Goal: Transaction & Acquisition: Book appointment/travel/reservation

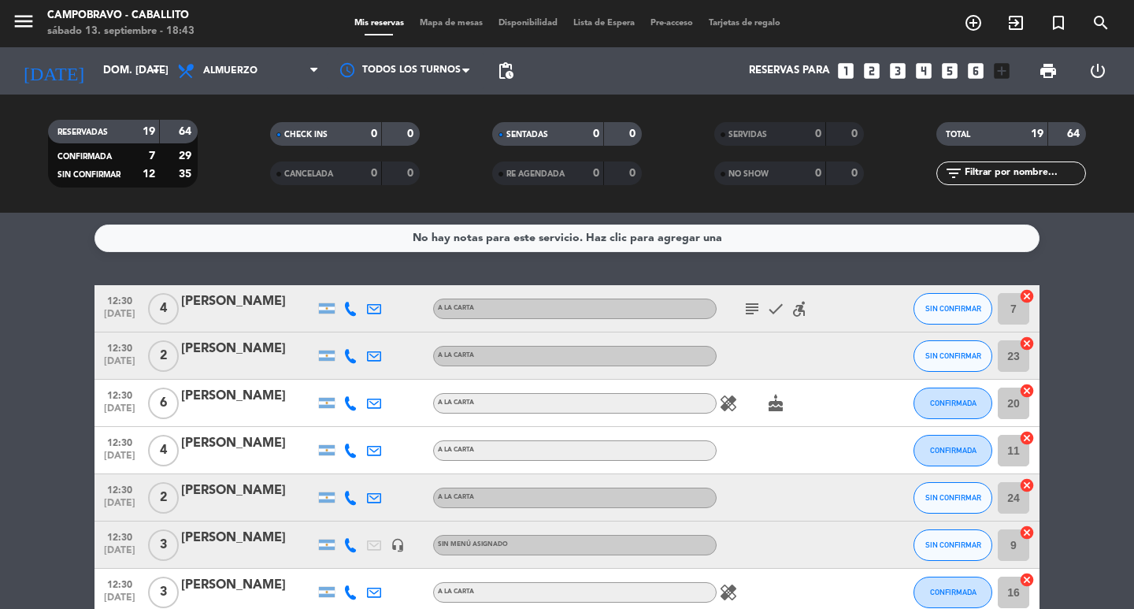
scroll to position [472, 0]
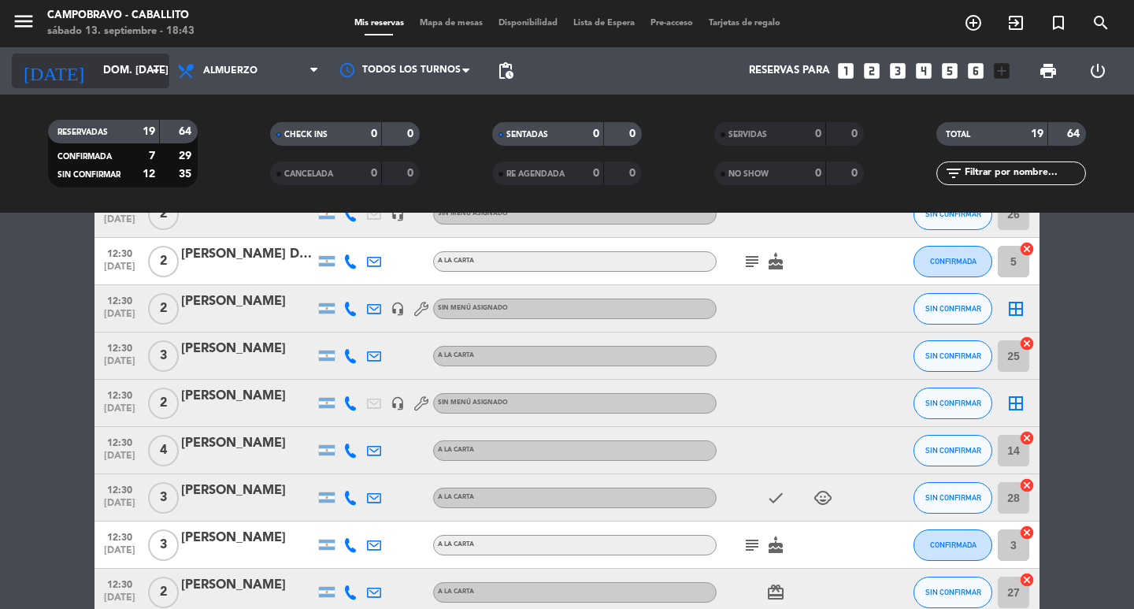
click at [96, 65] on input "dom. [DATE]" at bounding box center [164, 71] width 139 height 28
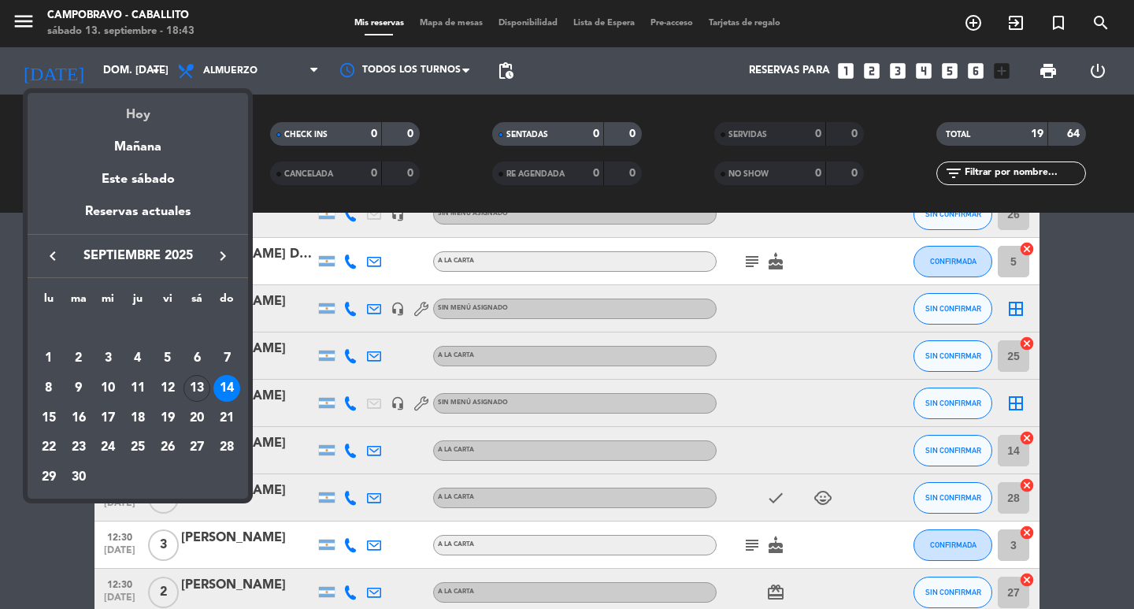
click at [147, 112] on div "Hoy" at bounding box center [138, 109] width 220 height 32
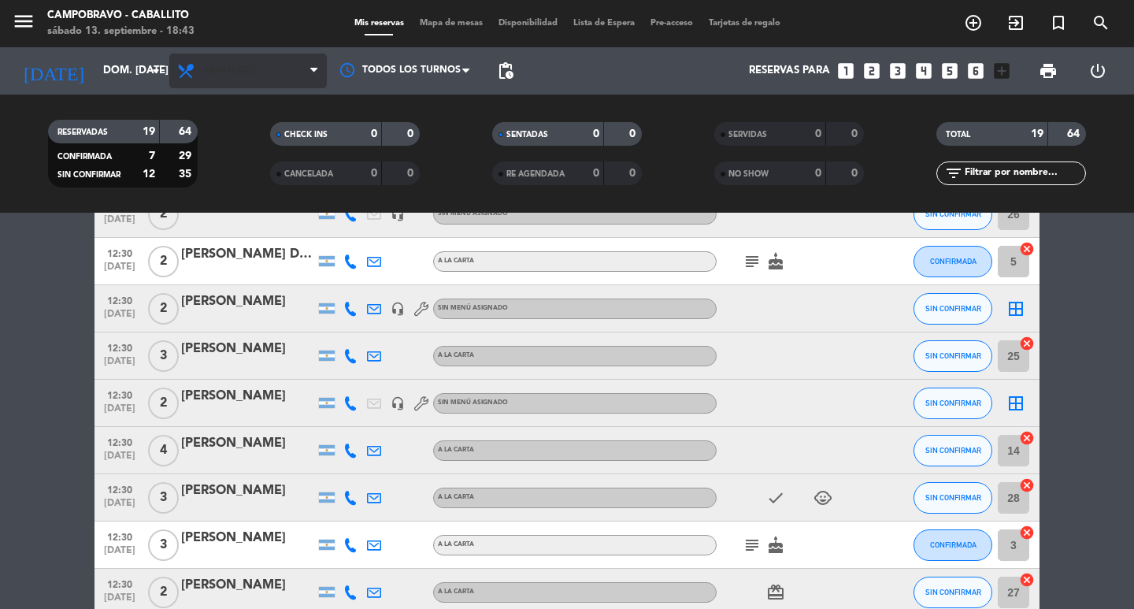
type input "sáb. [DATE]"
click at [212, 73] on span "Almuerzo" at bounding box center [230, 70] width 54 height 11
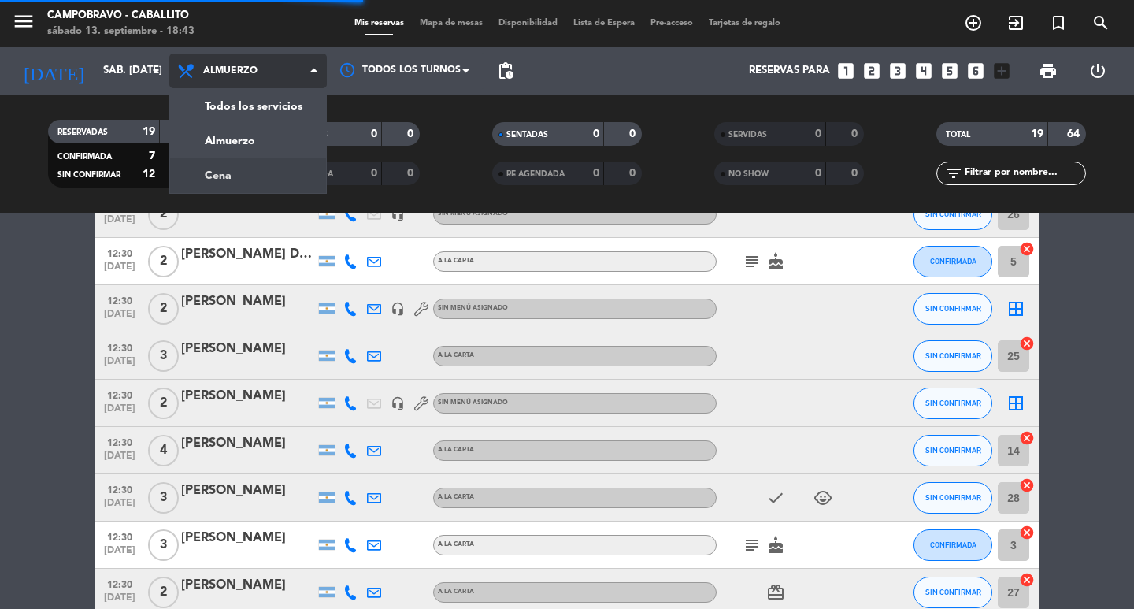
click at [268, 168] on div "menu Campobravo - caballito sábado 13. septiembre - 18:43 Mis reservas Mapa de …" at bounding box center [567, 106] width 1134 height 213
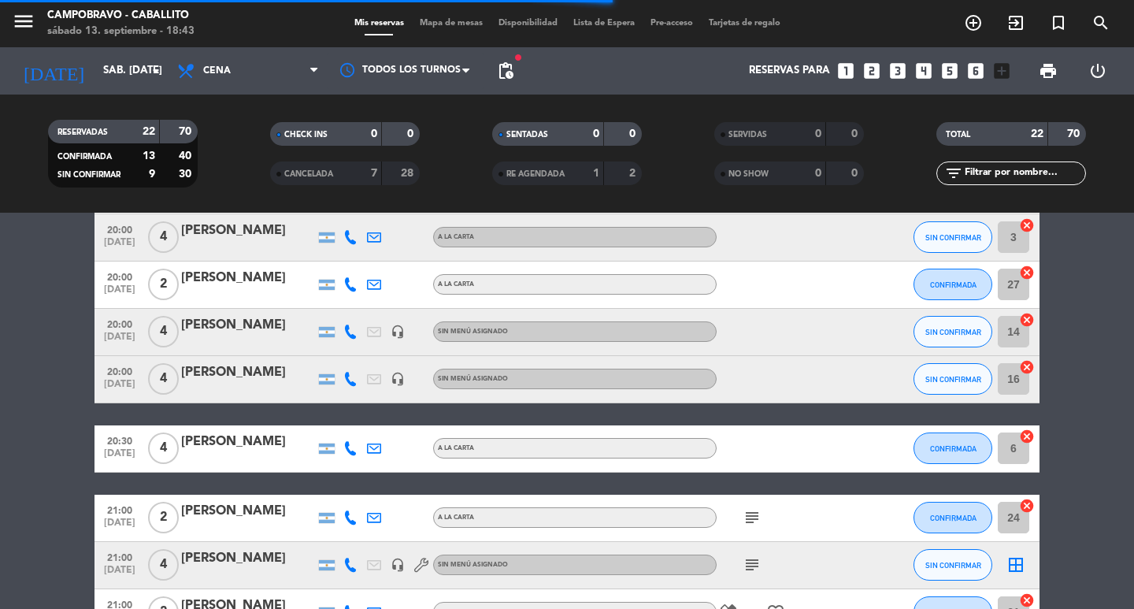
scroll to position [0, 0]
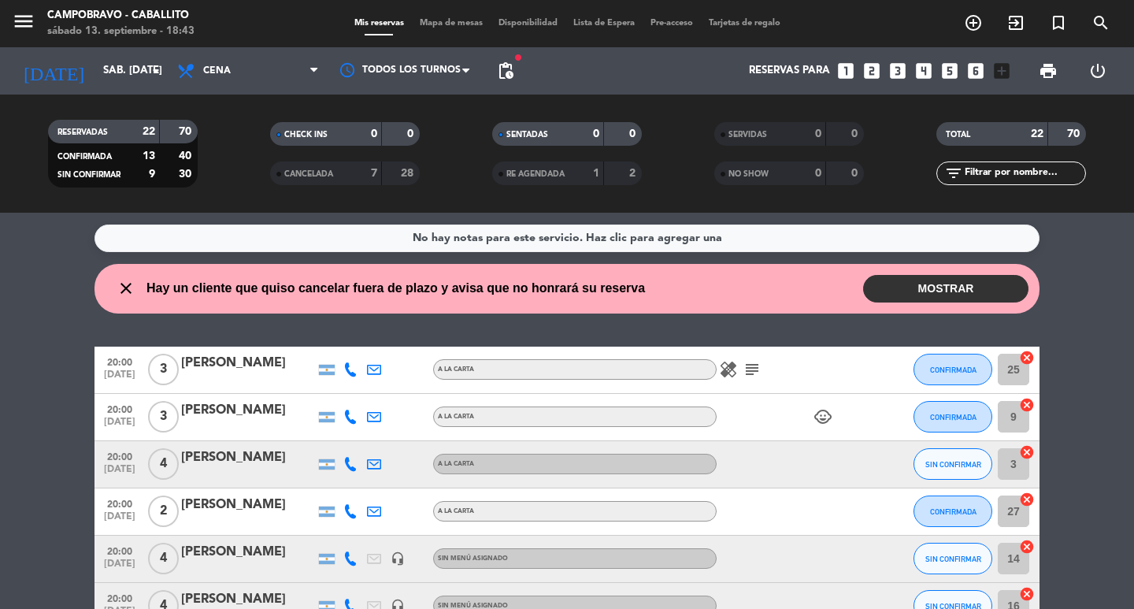
click at [902, 283] on button "MOSTRAR" at bounding box center [945, 289] width 165 height 28
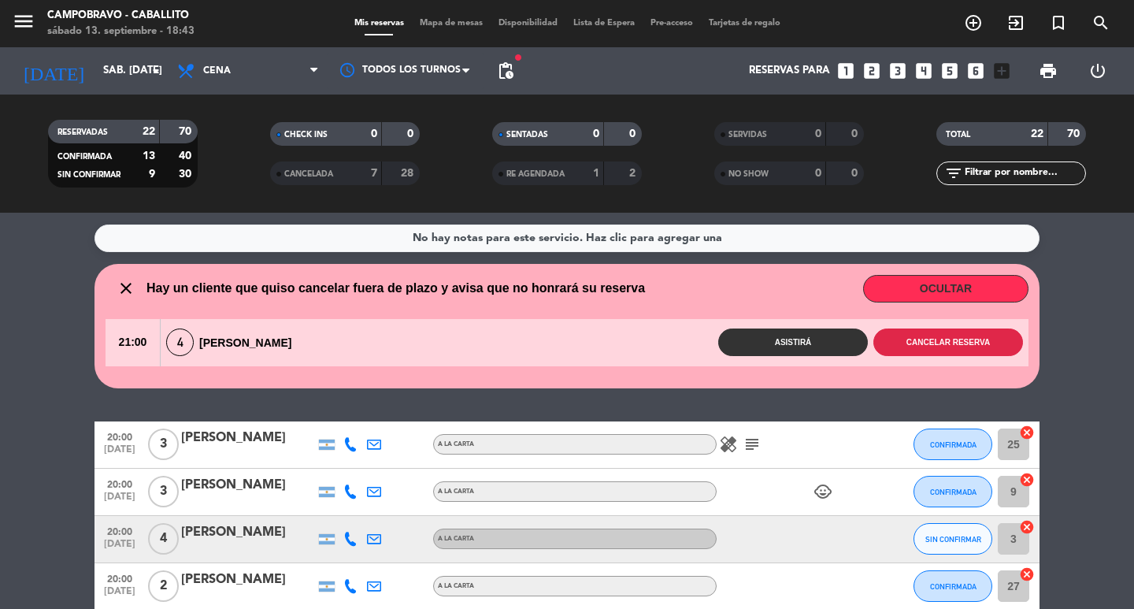
click at [928, 333] on button "Cancelar reserva" at bounding box center [948, 342] width 150 height 28
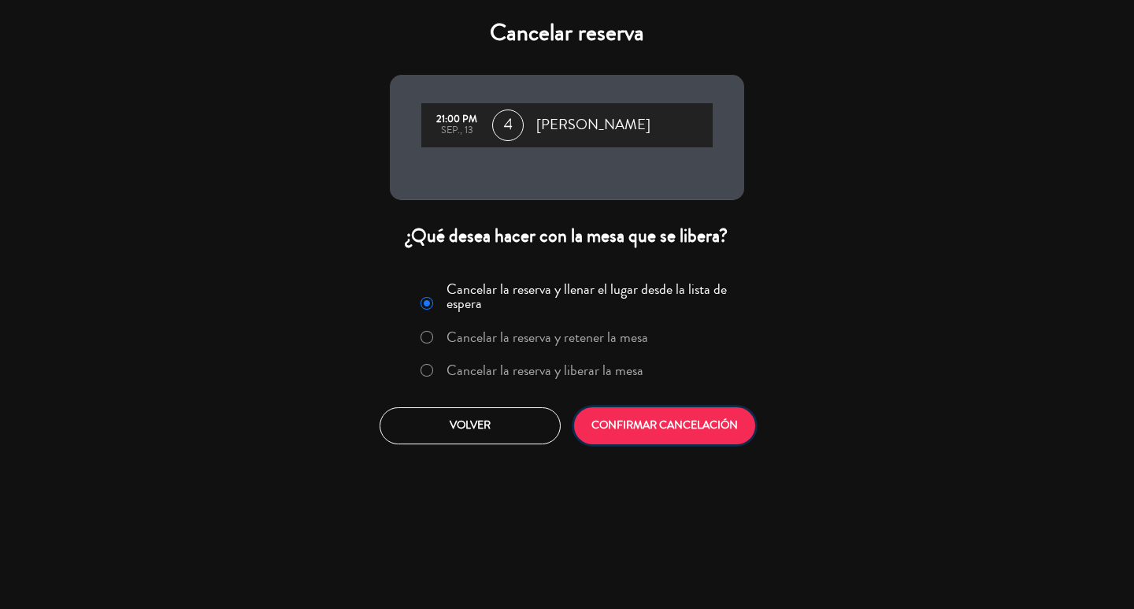
click at [682, 424] on button "CONFIRMAR CANCELACIÓN" at bounding box center [664, 425] width 181 height 37
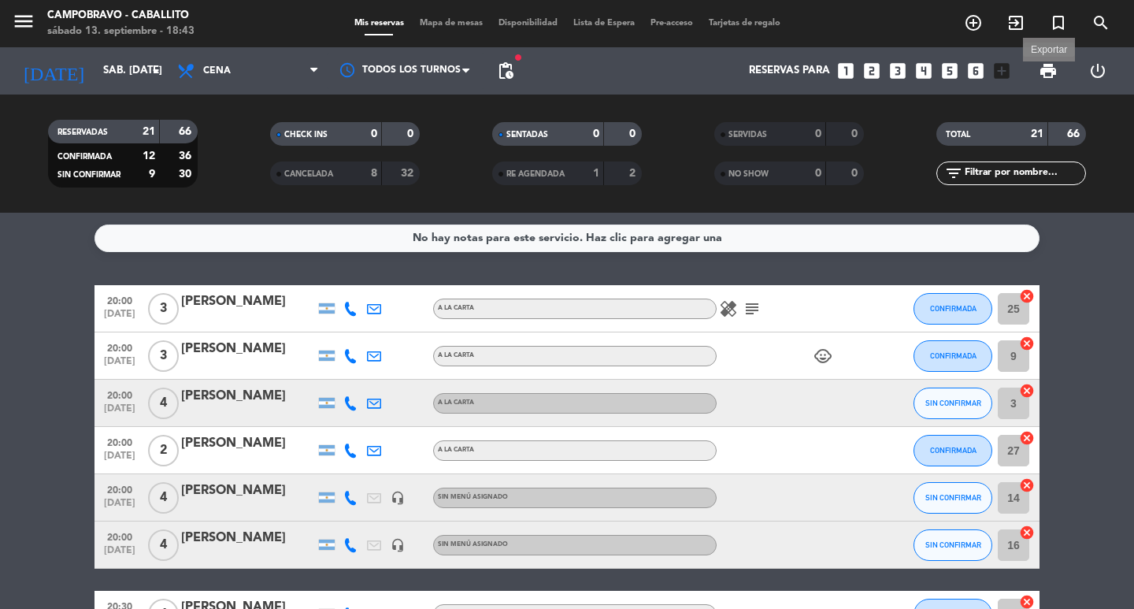
click at [1051, 64] on span "print" at bounding box center [1048, 70] width 19 height 19
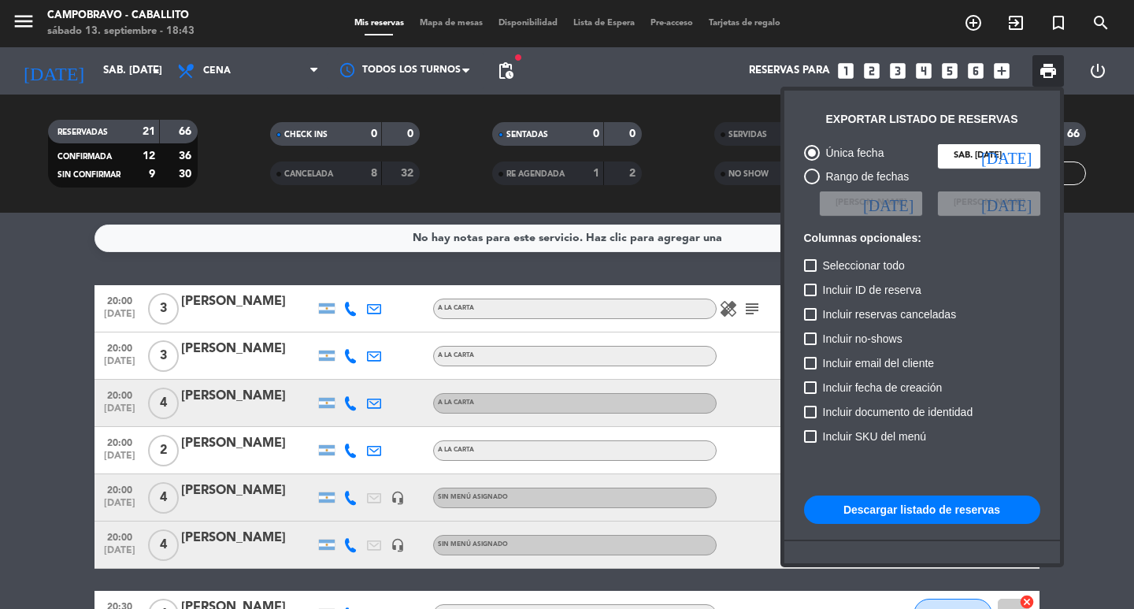
click at [924, 516] on button "Descargar listado de reservas" at bounding box center [922, 509] width 236 height 28
click at [0, 324] on div at bounding box center [567, 304] width 1134 height 609
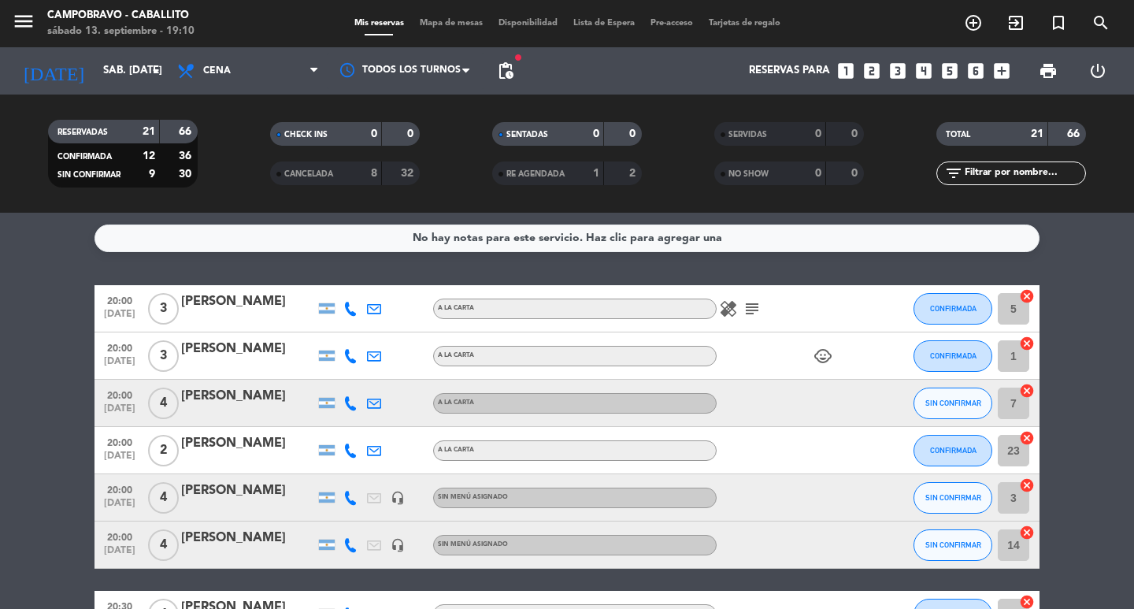
scroll to position [315, 0]
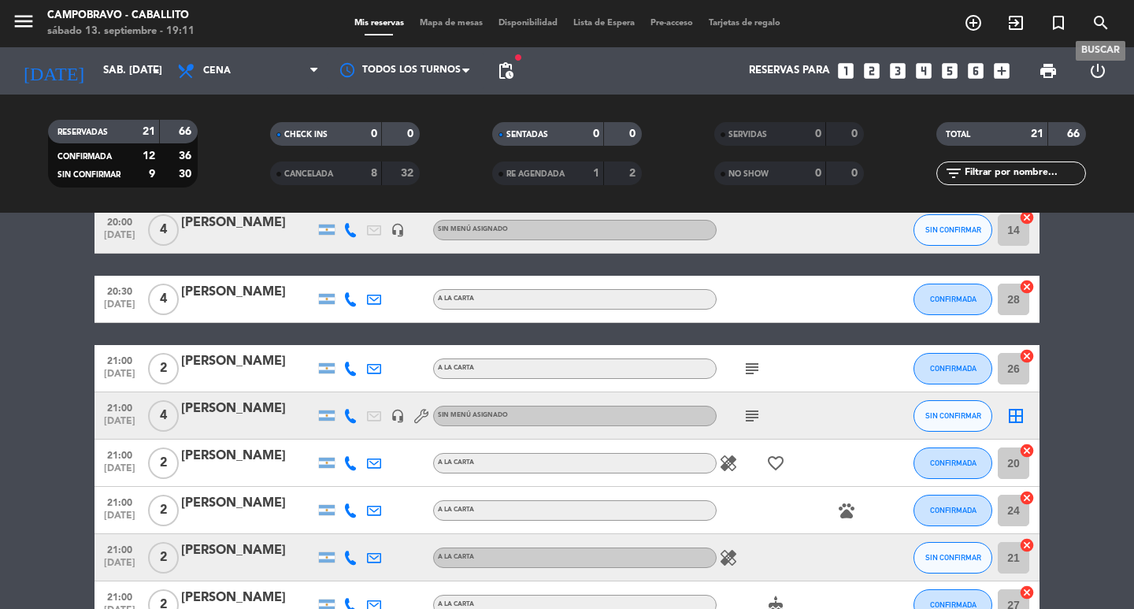
click at [1102, 28] on icon "search" at bounding box center [1100, 22] width 19 height 19
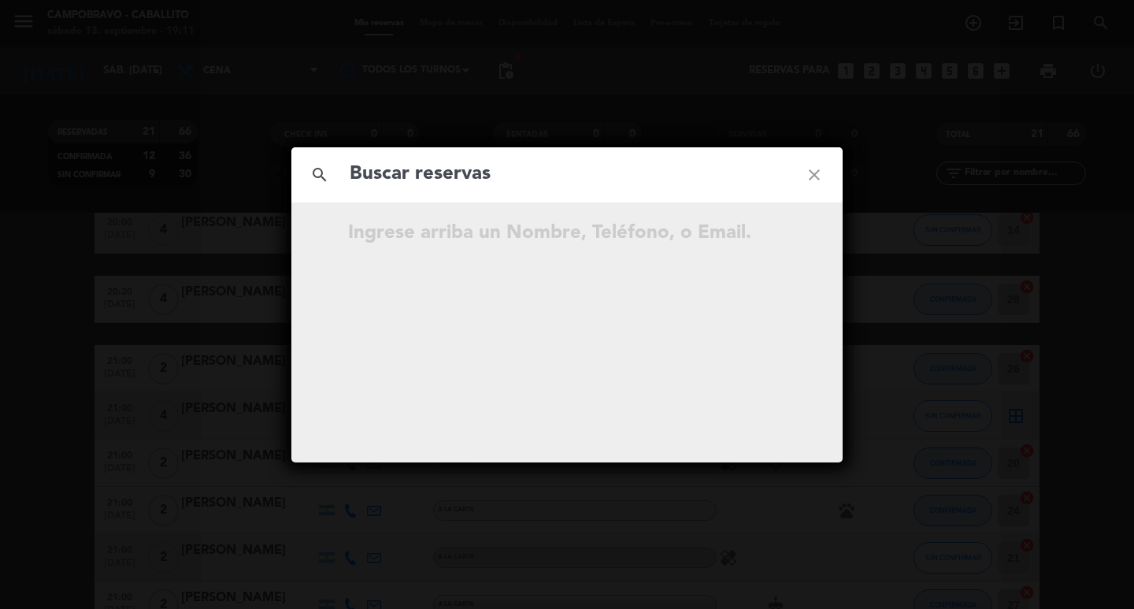
click at [412, 224] on div "Ingrese arriba un Nombre, Teléfono, o Email." at bounding box center [595, 233] width 494 height 31
click at [413, 168] on input "text" at bounding box center [567, 174] width 438 height 32
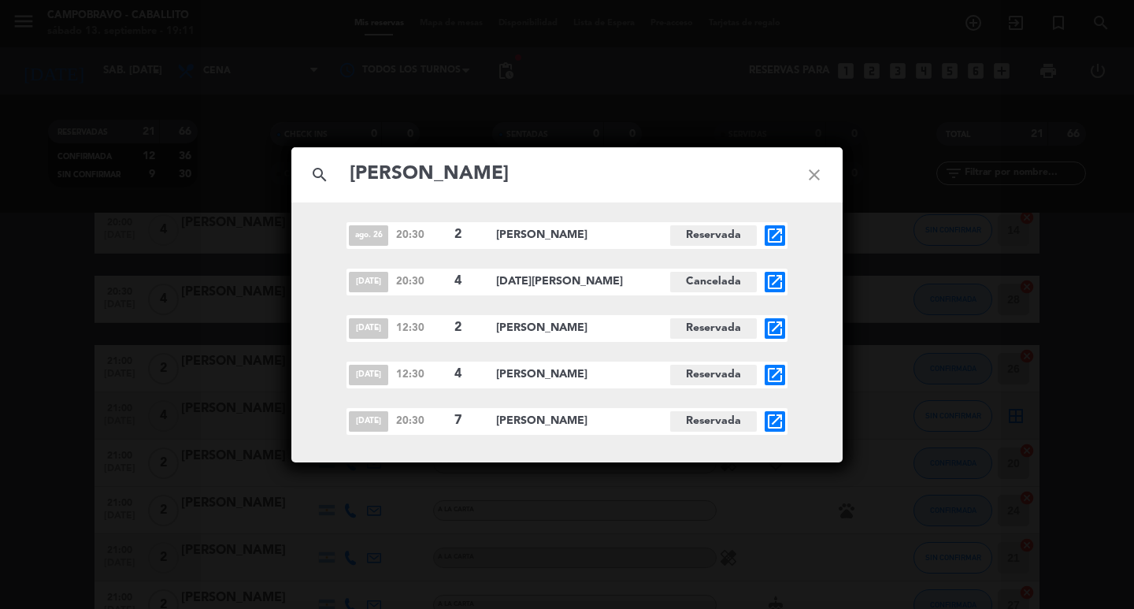
type input "[PERSON_NAME]"
click at [813, 182] on icon "close" at bounding box center [814, 174] width 57 height 57
click at [818, 173] on icon "close" at bounding box center [814, 174] width 57 height 57
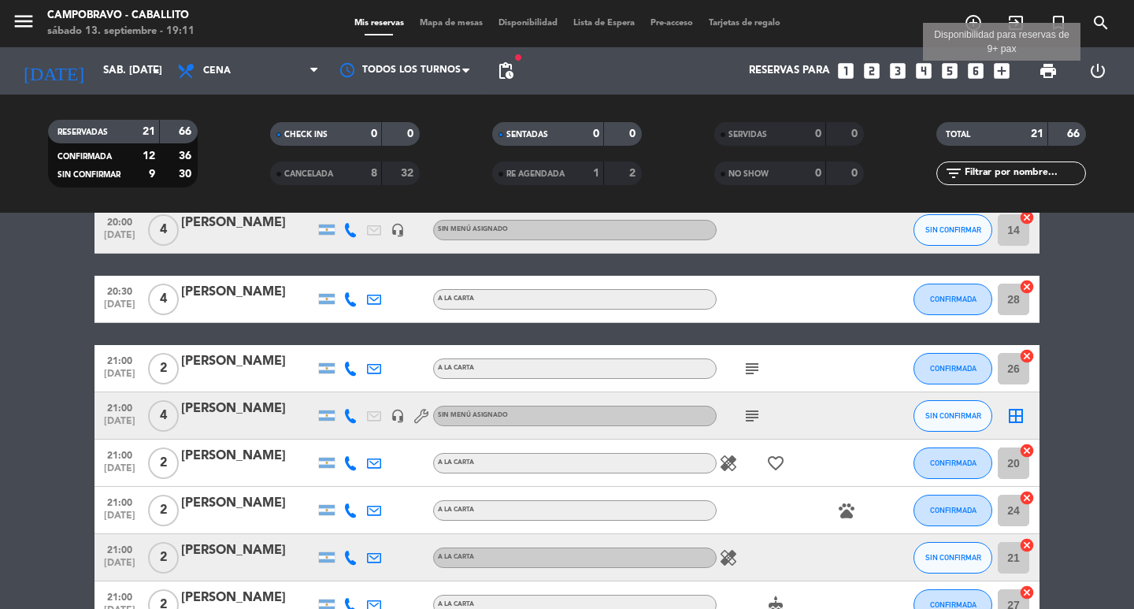
click at [1003, 71] on icon "add_box" at bounding box center [1001, 71] width 20 height 20
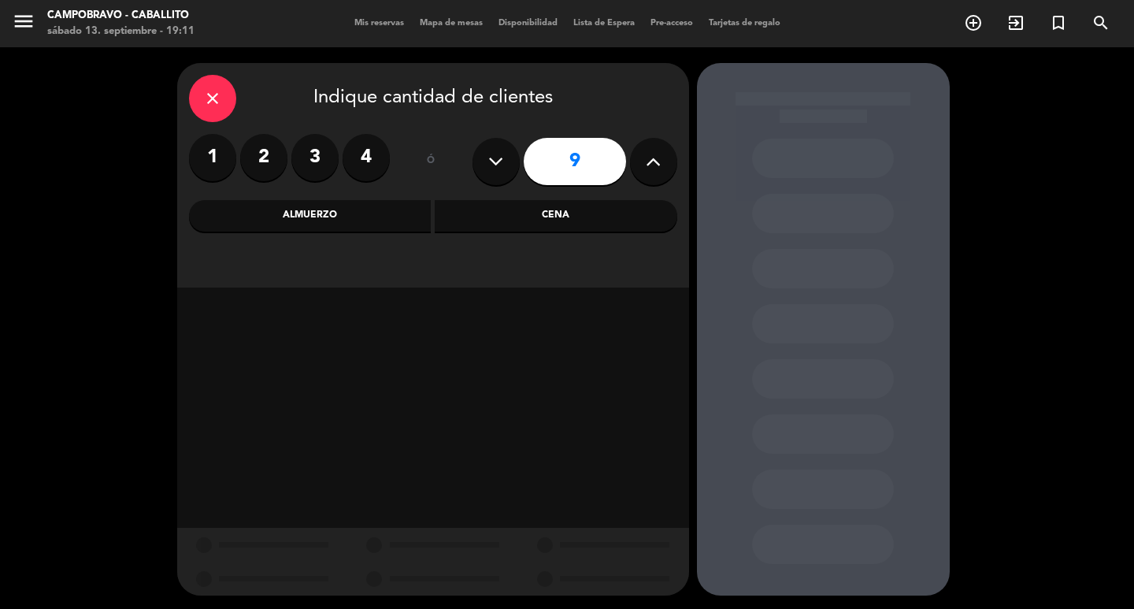
click at [489, 157] on icon at bounding box center [495, 162] width 15 height 24
type input "8"
click at [494, 208] on div "Cena" at bounding box center [556, 215] width 243 height 31
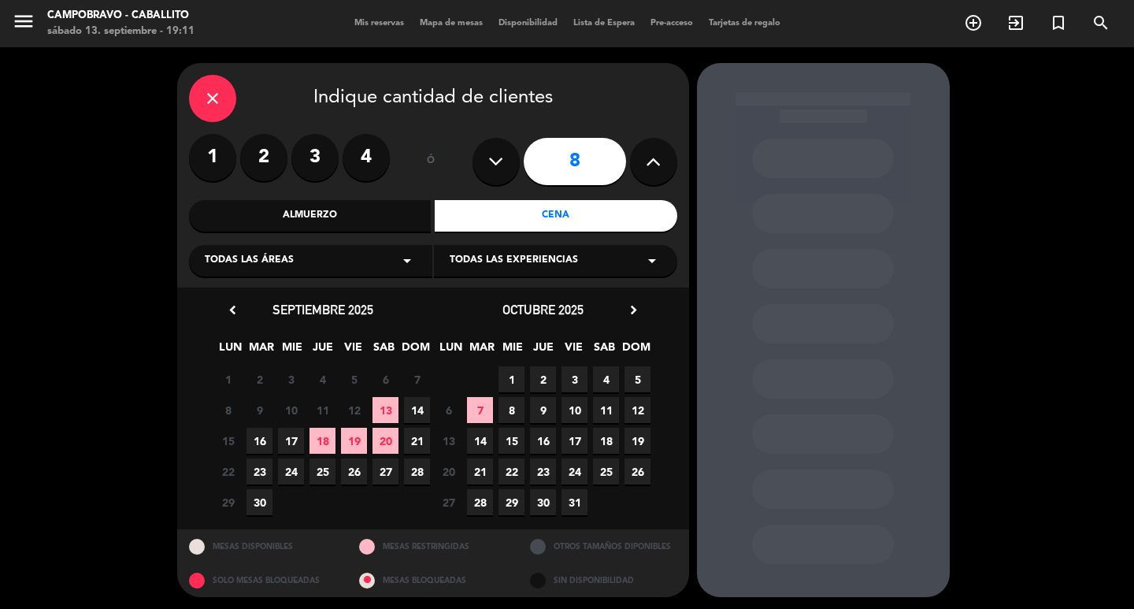
click at [379, 404] on span "13" at bounding box center [385, 410] width 26 height 26
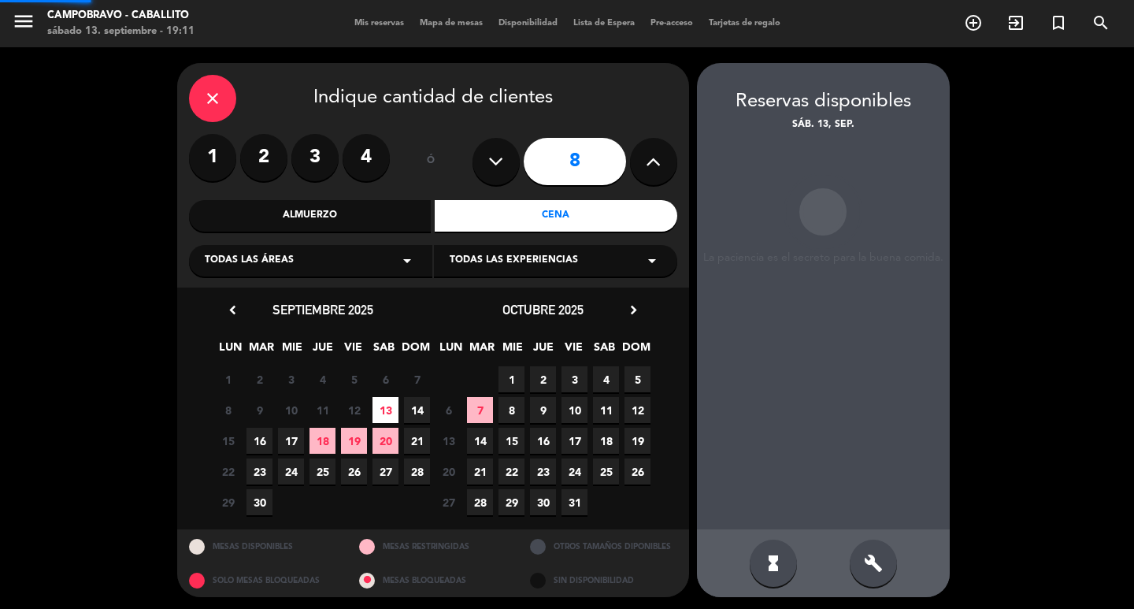
scroll to position [3, 0]
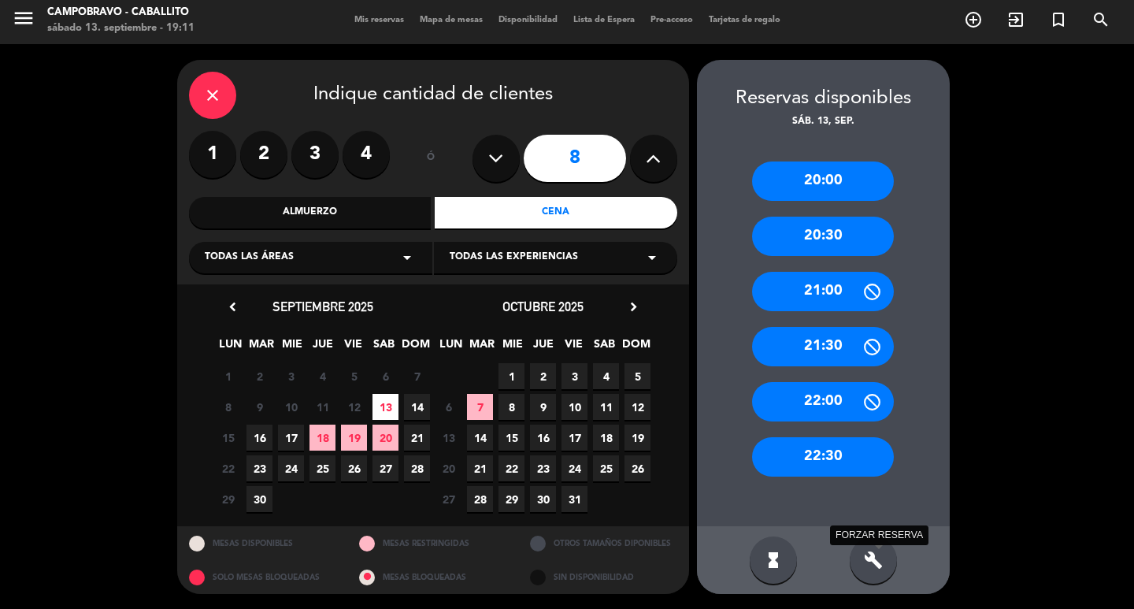
drag, startPoint x: 879, startPoint y: 567, endPoint x: 876, endPoint y: 555, distance: 12.0
click at [878, 561] on icon "build" at bounding box center [873, 559] width 19 height 19
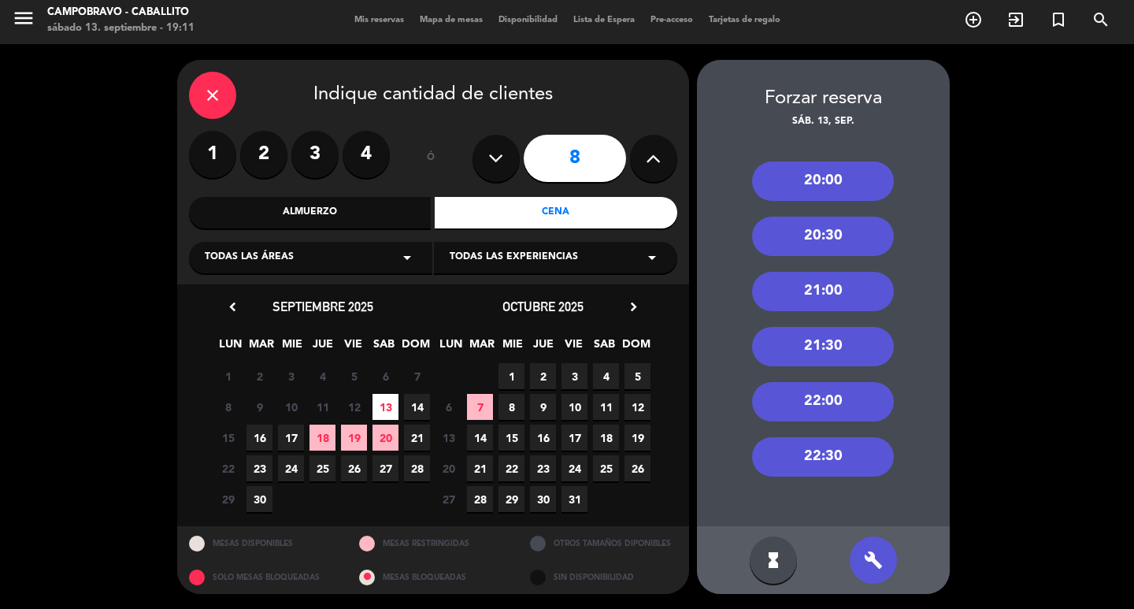
click at [830, 238] on div "20:30" at bounding box center [823, 236] width 142 height 39
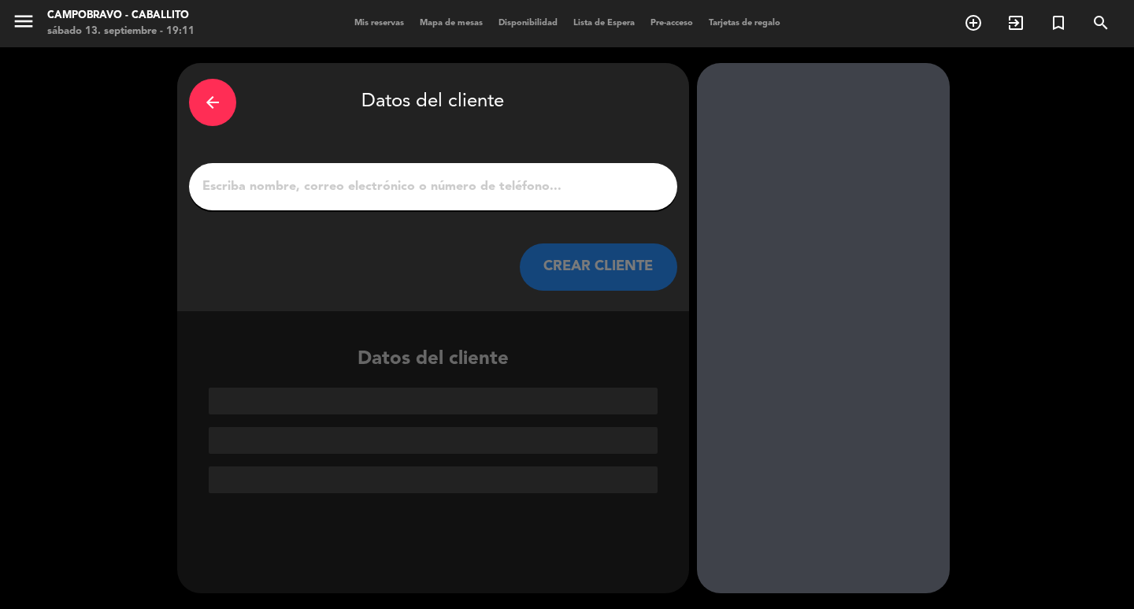
scroll to position [0, 0]
drag, startPoint x: 363, startPoint y: 173, endPoint x: 364, endPoint y: 187, distance: 14.2
click at [364, 187] on div at bounding box center [433, 186] width 488 height 47
click at [365, 187] on input "1" at bounding box center [433, 187] width 465 height 22
click at [187, 88] on div "arrow_back Datos del cliente CREAR CLIENTE" at bounding box center [433, 187] width 512 height 248
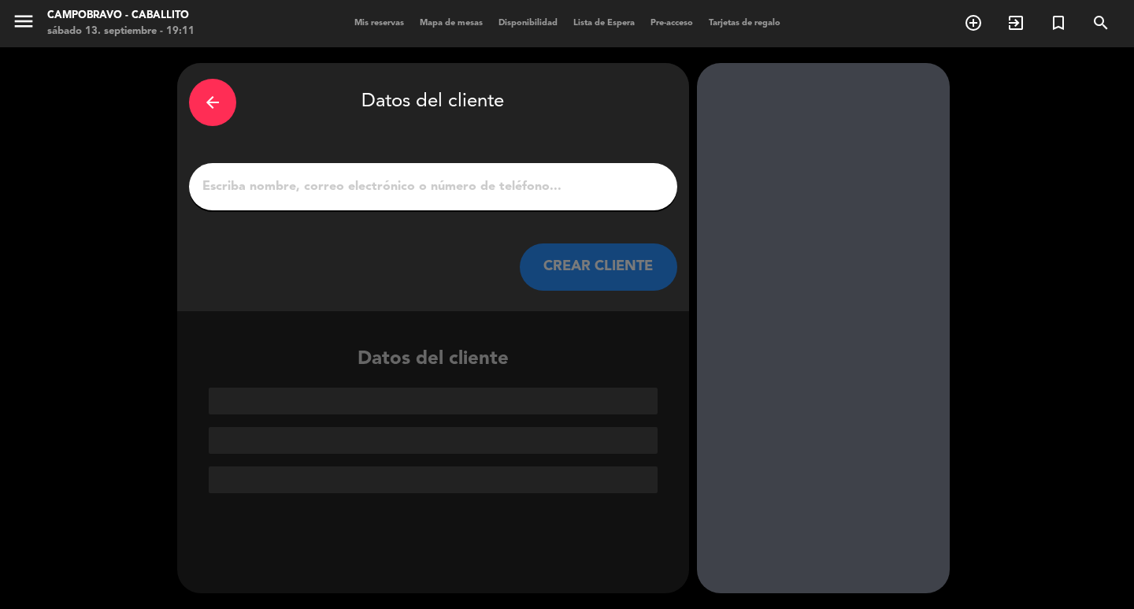
click at [196, 100] on div "arrow_back" at bounding box center [212, 102] width 47 height 47
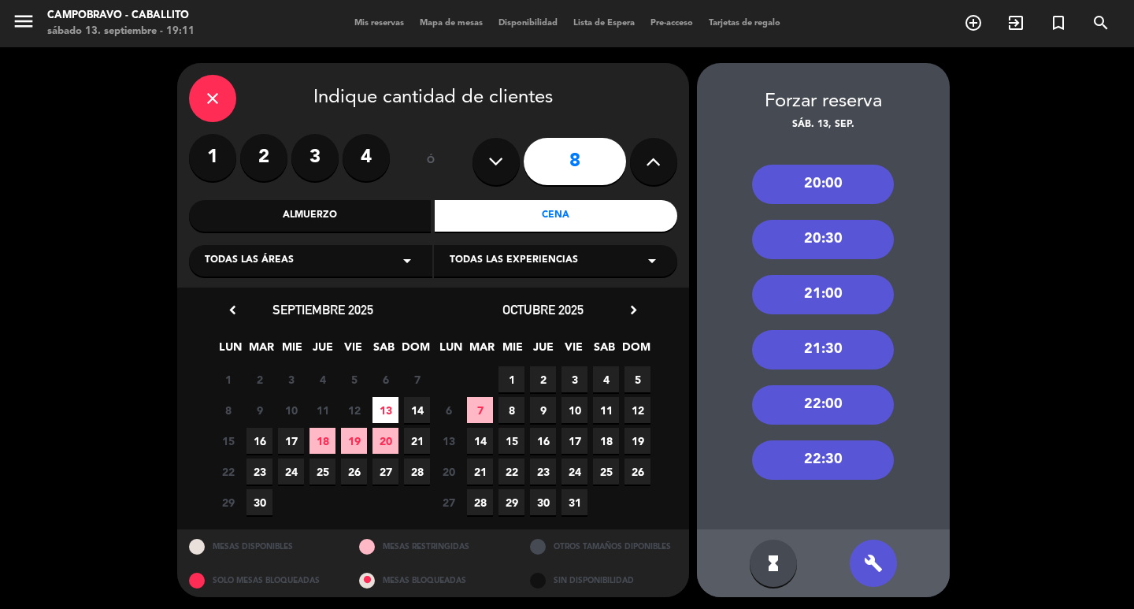
drag, startPoint x: 857, startPoint y: 287, endPoint x: 847, endPoint y: 289, distance: 10.5
click at [857, 283] on div "21:00" at bounding box center [823, 294] width 142 height 39
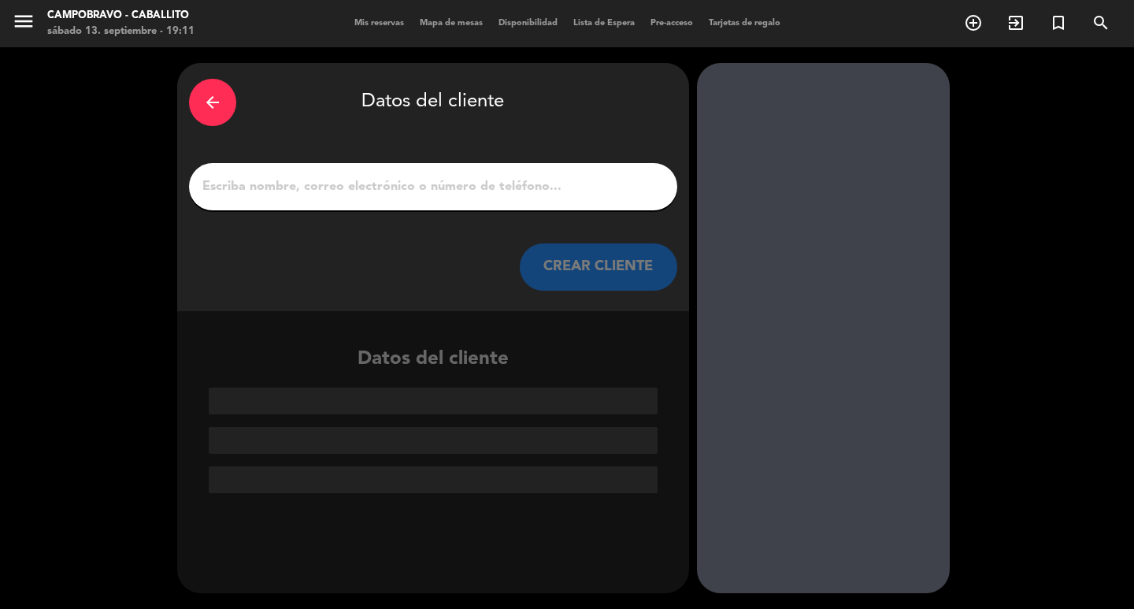
click at [494, 191] on input "1" at bounding box center [433, 187] width 465 height 22
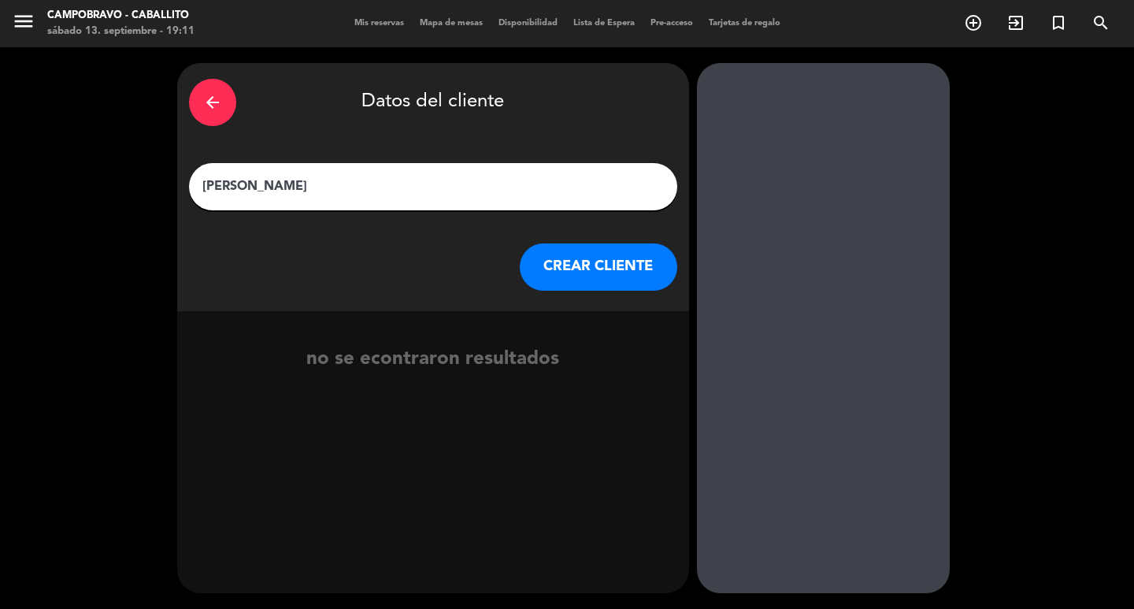
type input "[PERSON_NAME]"
click at [563, 261] on button "CREAR CLIENTE" at bounding box center [598, 266] width 157 height 47
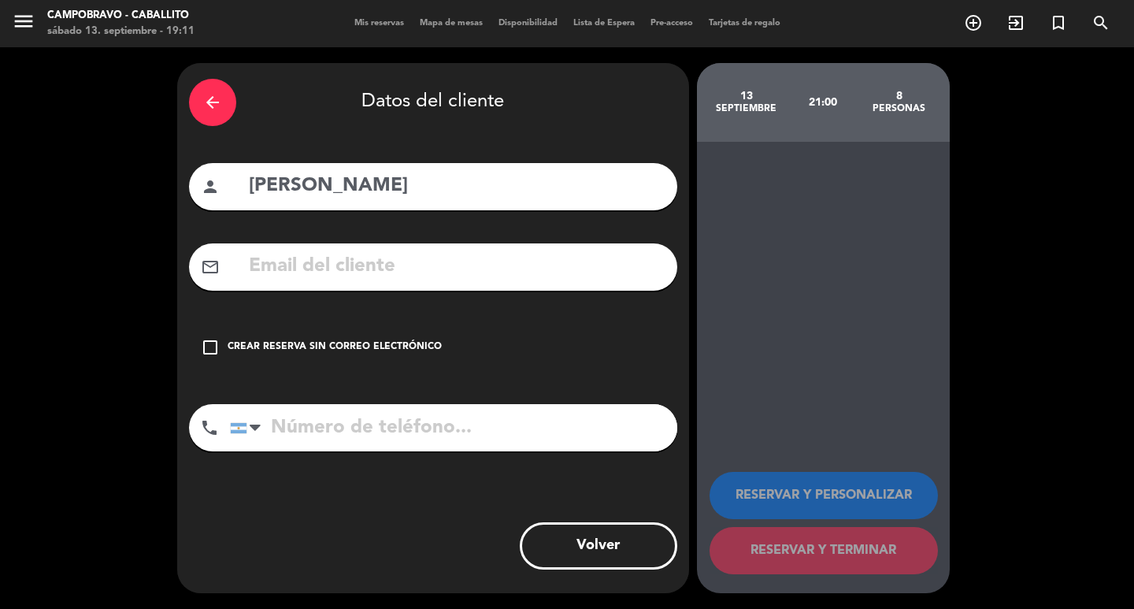
click at [342, 343] on div "Crear reserva sin correo electrónico" at bounding box center [335, 347] width 214 height 16
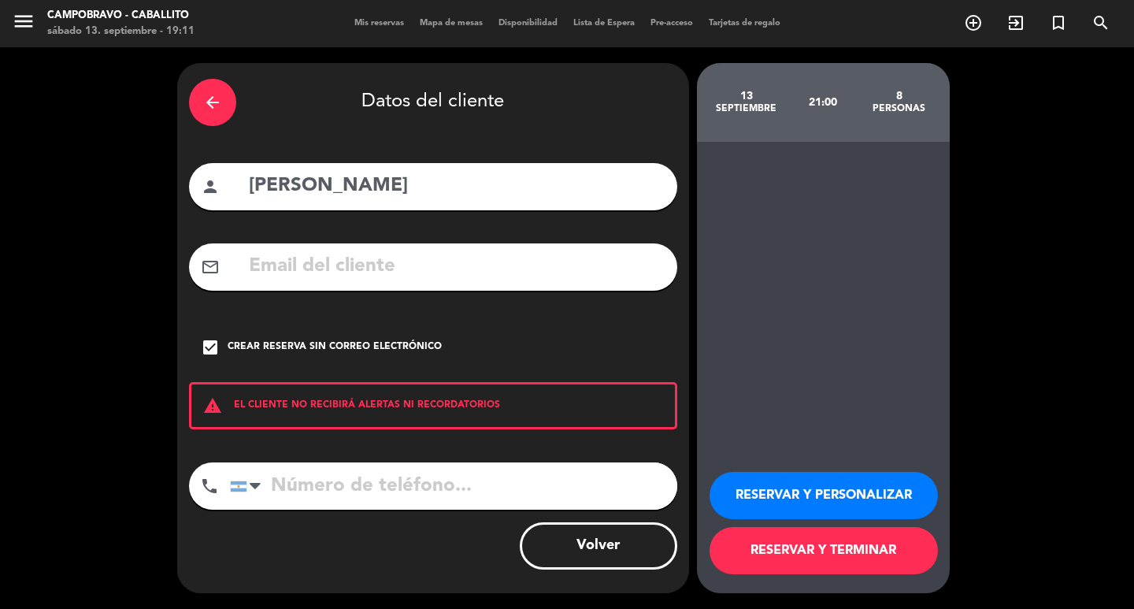
click at [791, 545] on button "RESERVAR Y TERMINAR" at bounding box center [823, 550] width 228 height 47
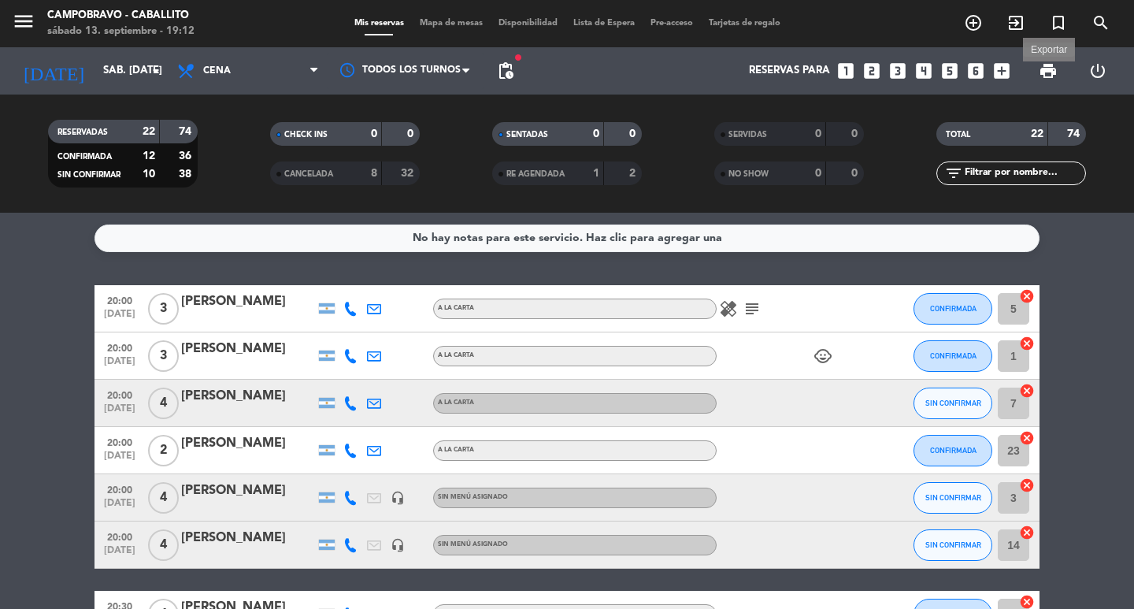
click at [1047, 79] on span "print" at bounding box center [1048, 70] width 19 height 19
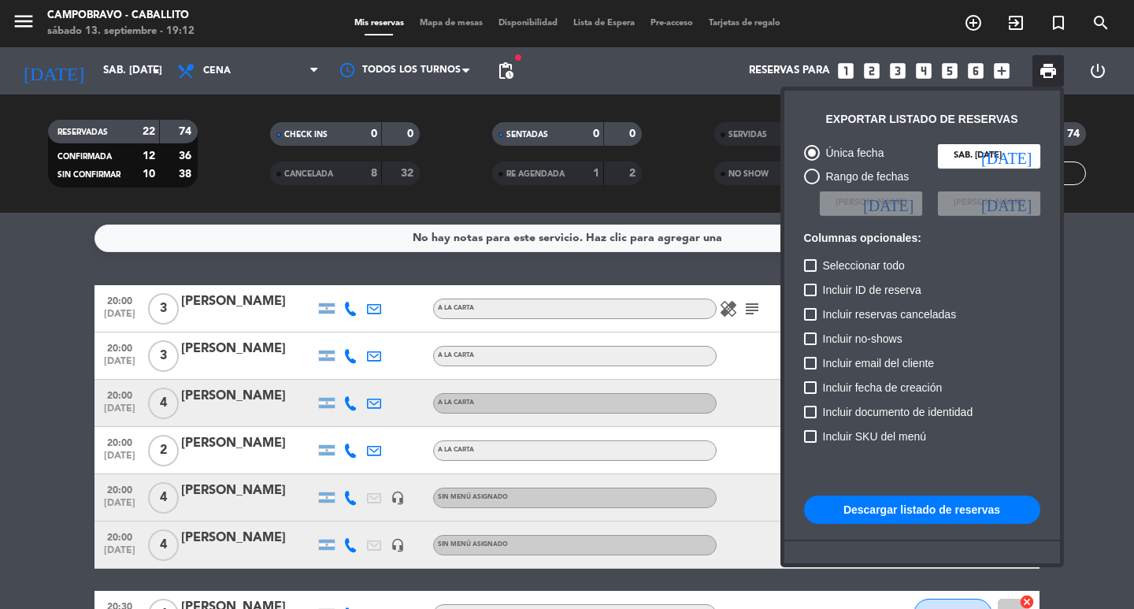
drag, startPoint x: 4, startPoint y: 421, endPoint x: 52, endPoint y: 416, distance: 48.3
click at [33, 417] on div at bounding box center [567, 304] width 1134 height 609
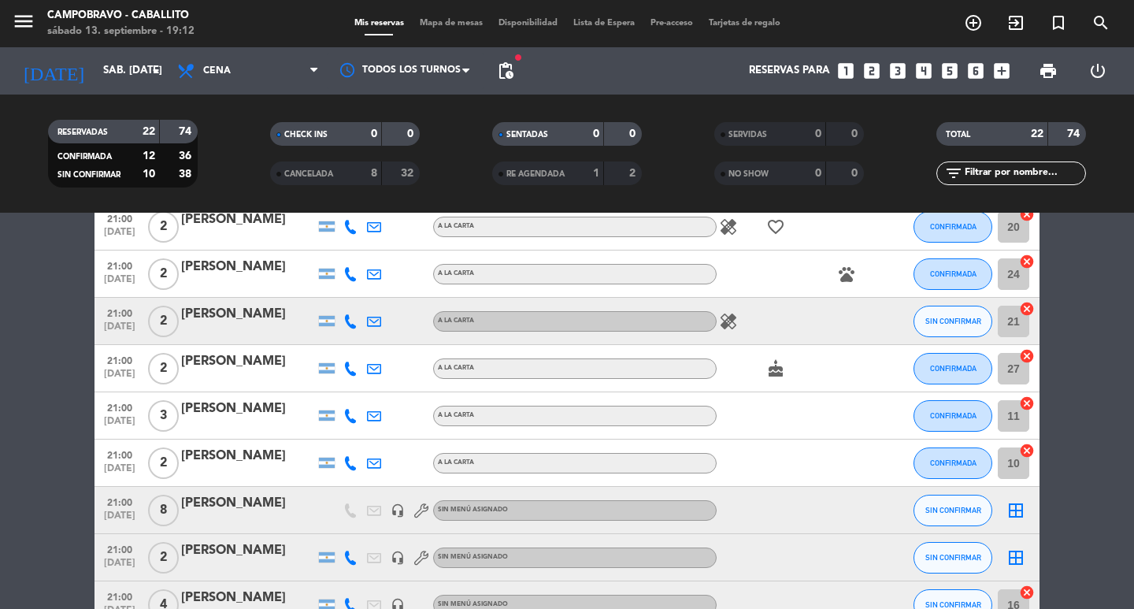
scroll to position [861, 0]
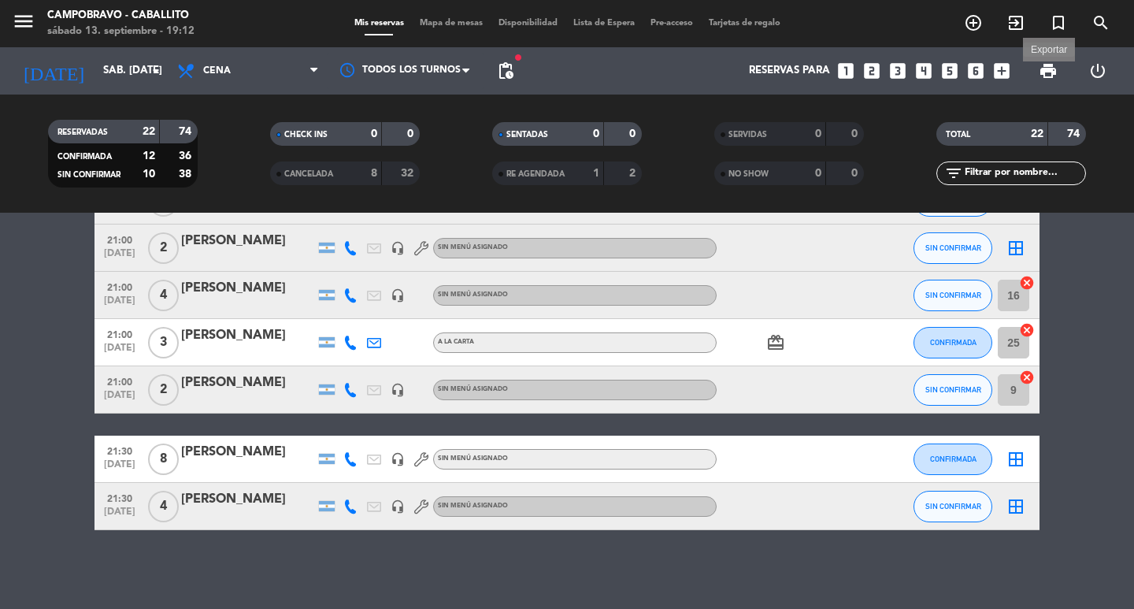
drag, startPoint x: 1050, startPoint y: 64, endPoint x: 1035, endPoint y: 63, distance: 14.2
click at [1050, 63] on span "print" at bounding box center [1048, 70] width 19 height 19
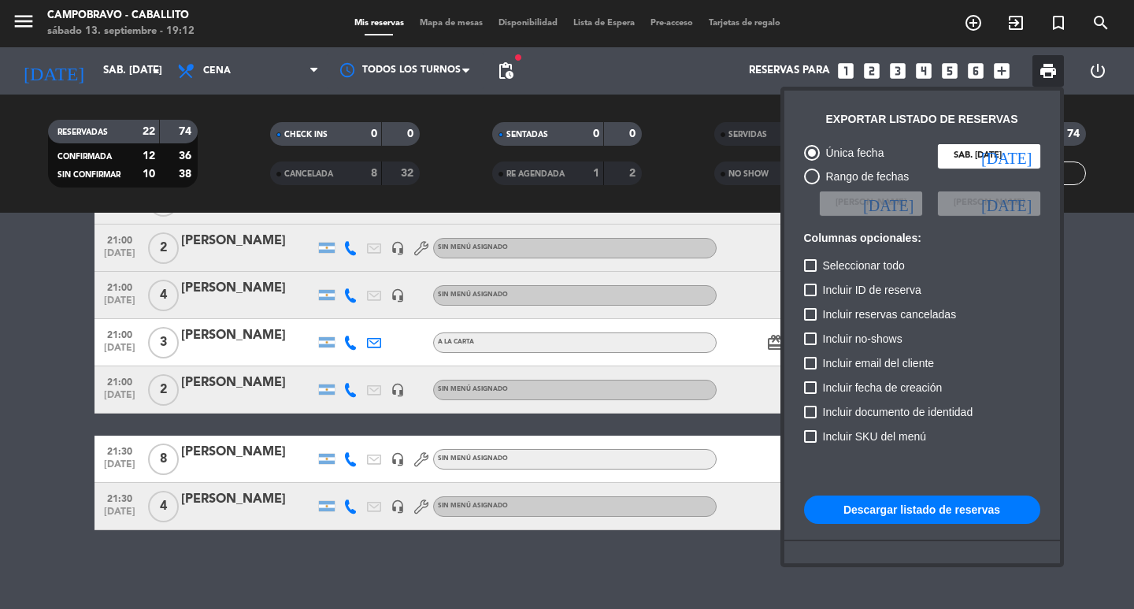
click at [900, 511] on button "Descargar listado de reservas" at bounding box center [922, 509] width 236 height 28
click at [0, 361] on div at bounding box center [567, 304] width 1134 height 609
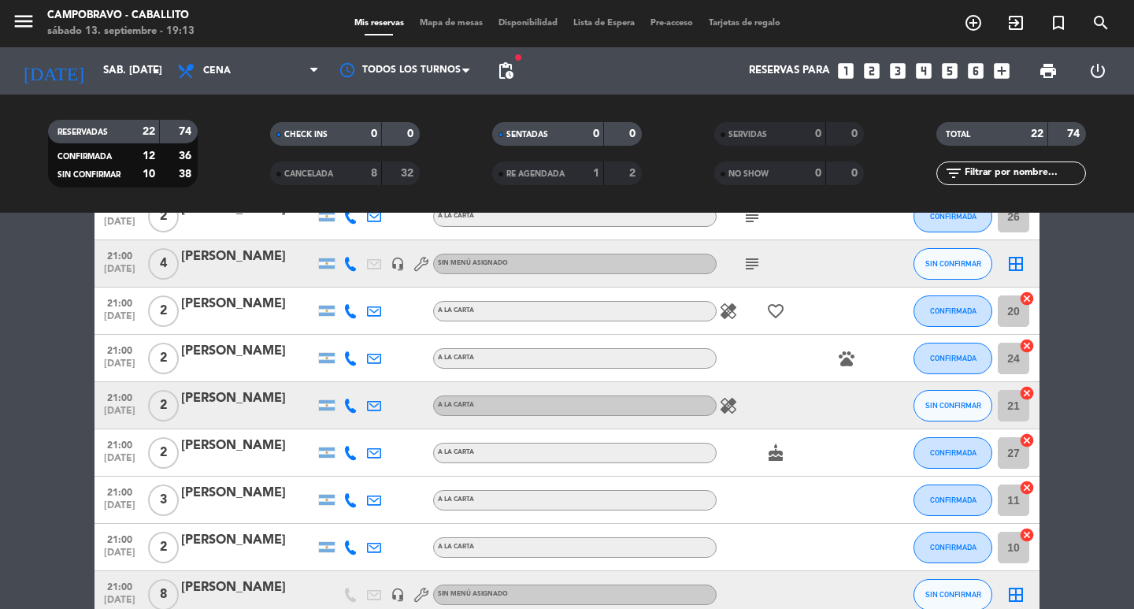
scroll to position [73, 0]
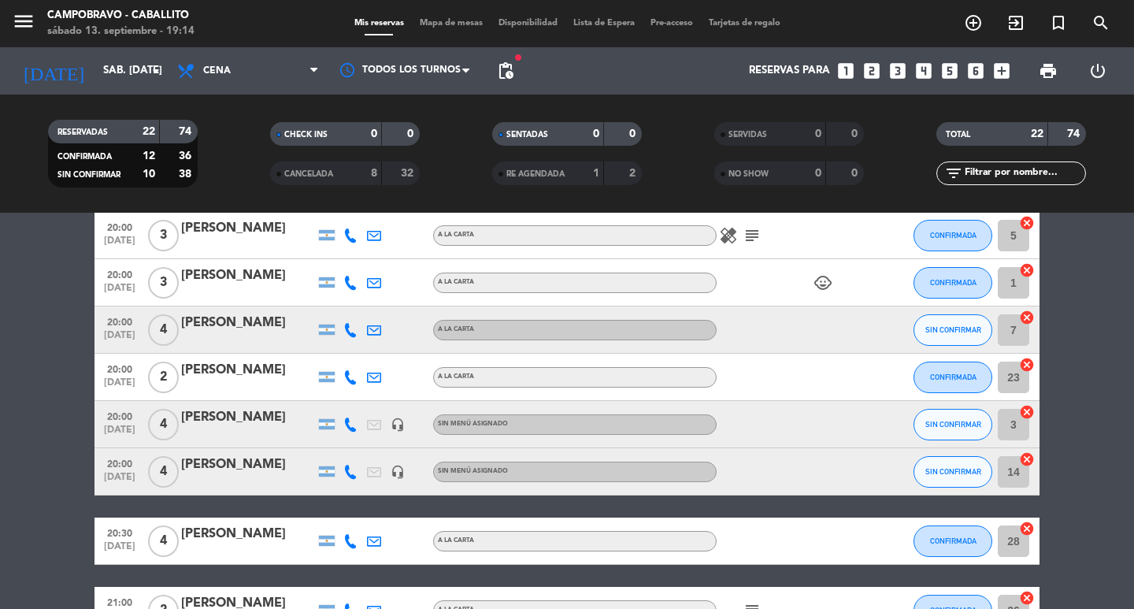
click at [920, 67] on icon "looks_4" at bounding box center [923, 71] width 20 height 20
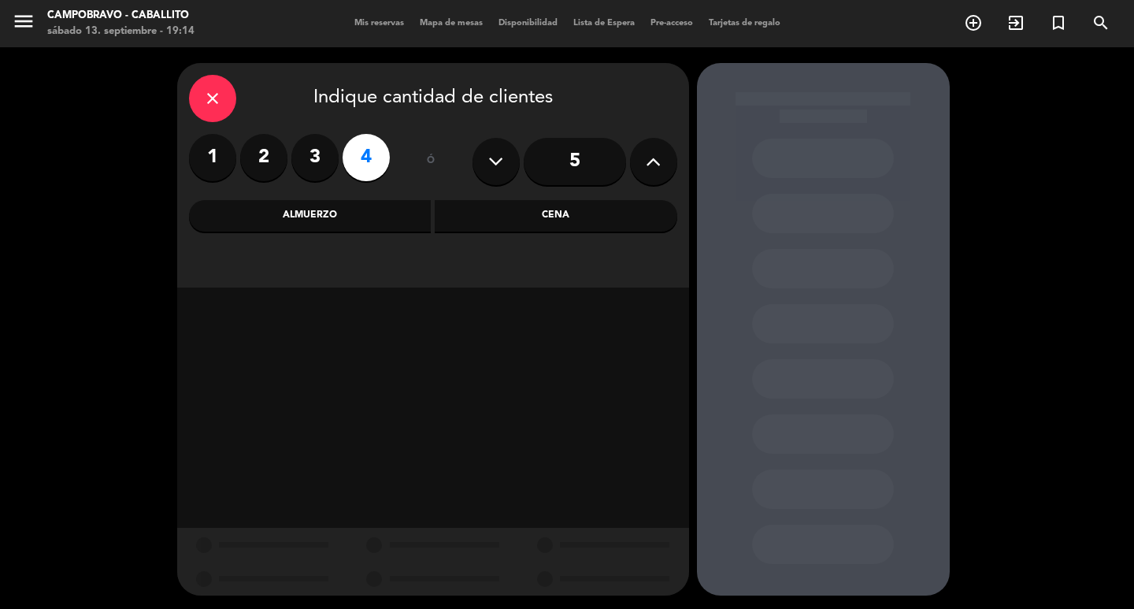
drag, startPoint x: 381, startPoint y: 217, endPoint x: 477, endPoint y: 199, distance: 97.8
click at [477, 199] on div "close Indique cantidad de clientes 1 2 3 4 ó 5 Almuerzo Cena" at bounding box center [433, 175] width 512 height 224
click at [480, 210] on div "Cena" at bounding box center [556, 215] width 243 height 31
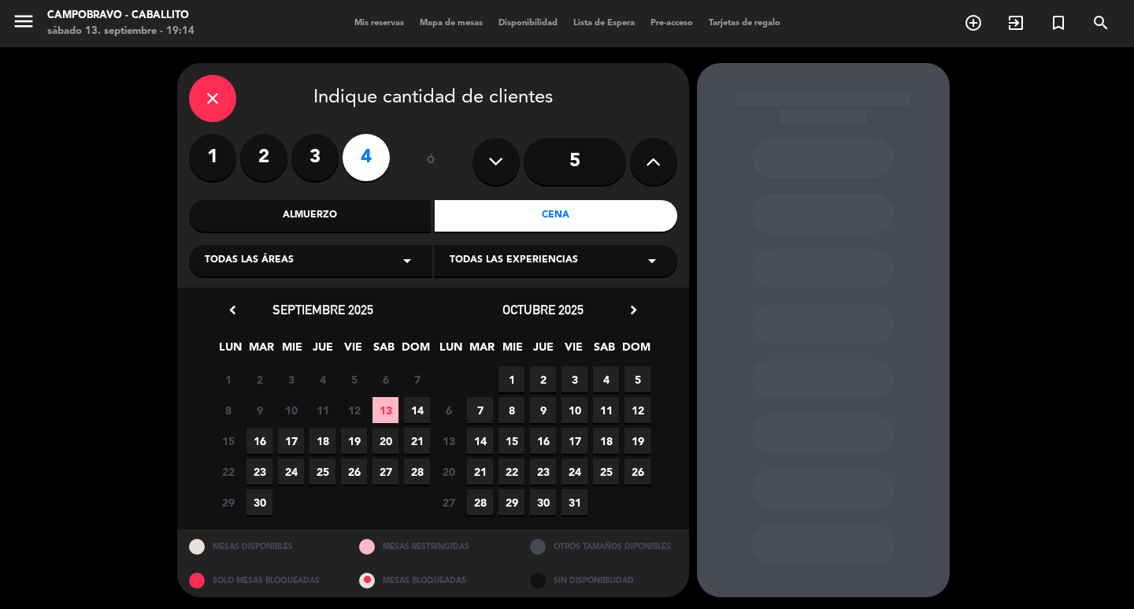
click at [381, 412] on span "13" at bounding box center [385, 410] width 26 height 26
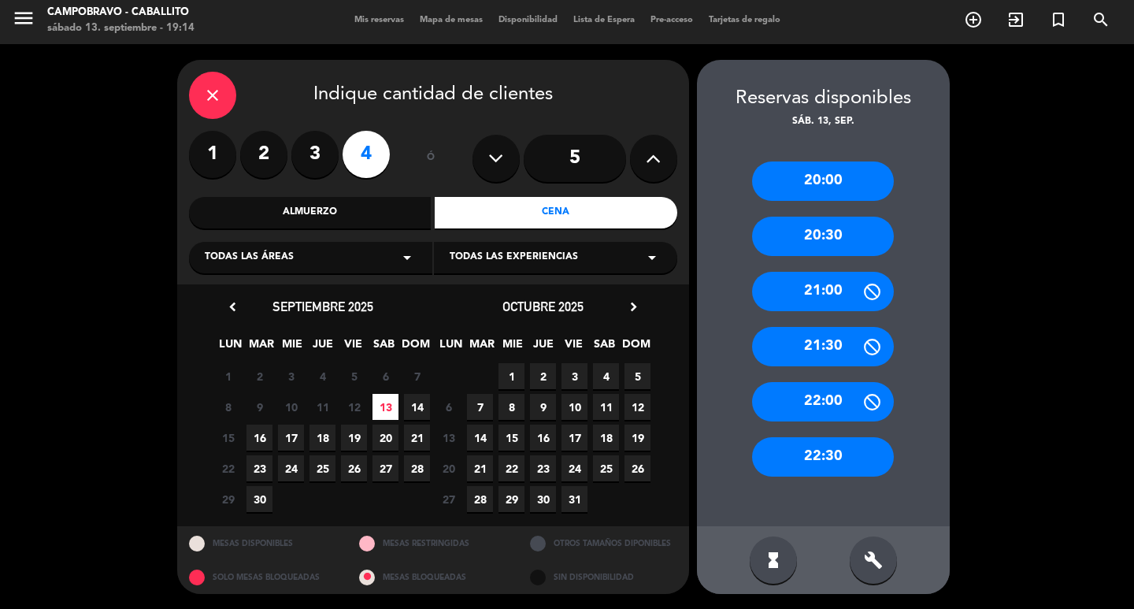
click at [820, 174] on div "20:00" at bounding box center [823, 180] width 142 height 39
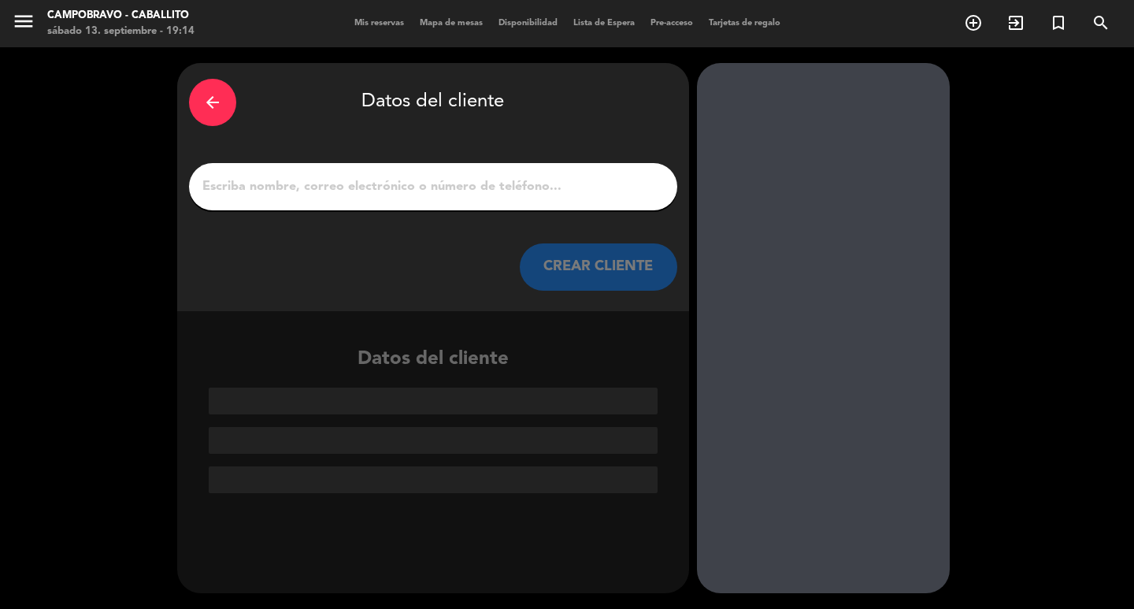
scroll to position [0, 0]
click at [576, 191] on input "1" at bounding box center [433, 187] width 465 height 22
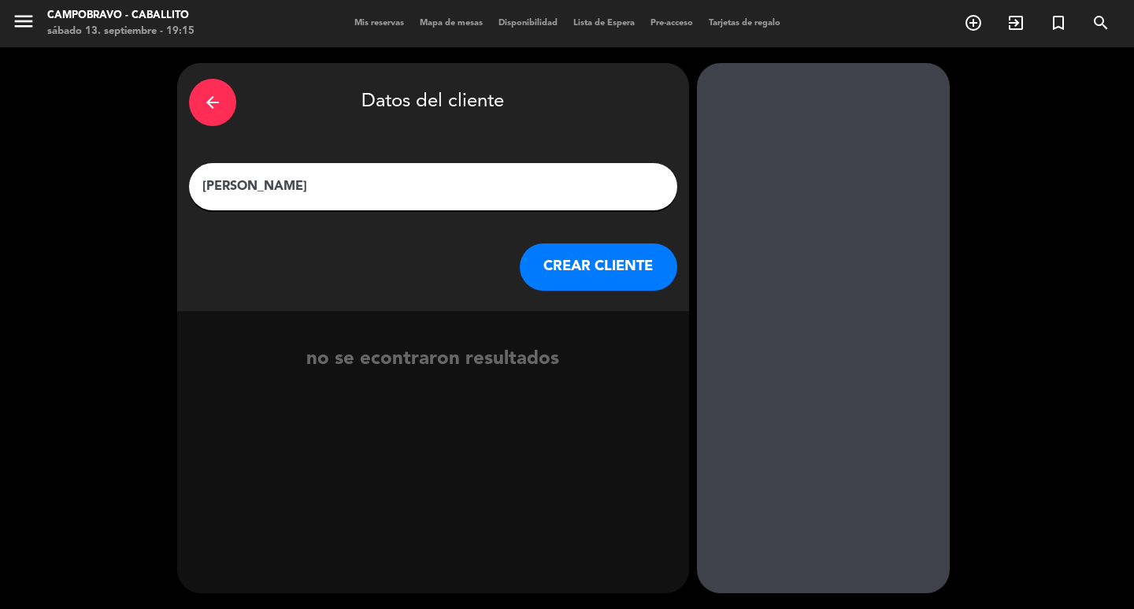
type input "[PERSON_NAME]"
click at [579, 283] on button "CREAR CLIENTE" at bounding box center [598, 266] width 157 height 47
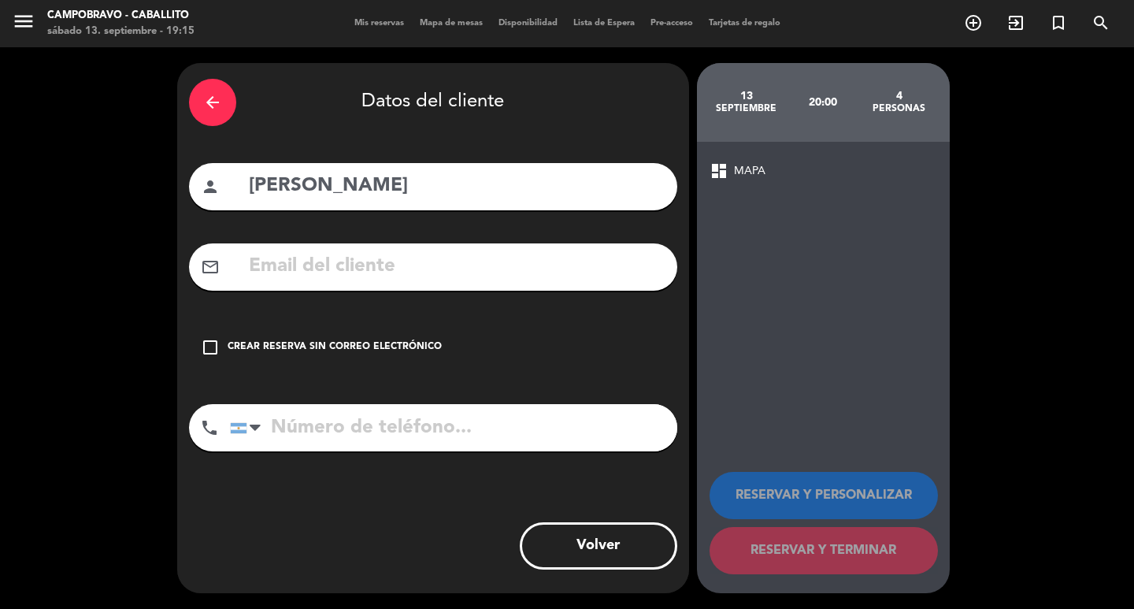
click at [365, 355] on div "check_box_outline_blank Crear reserva sin correo electrónico" at bounding box center [433, 347] width 488 height 47
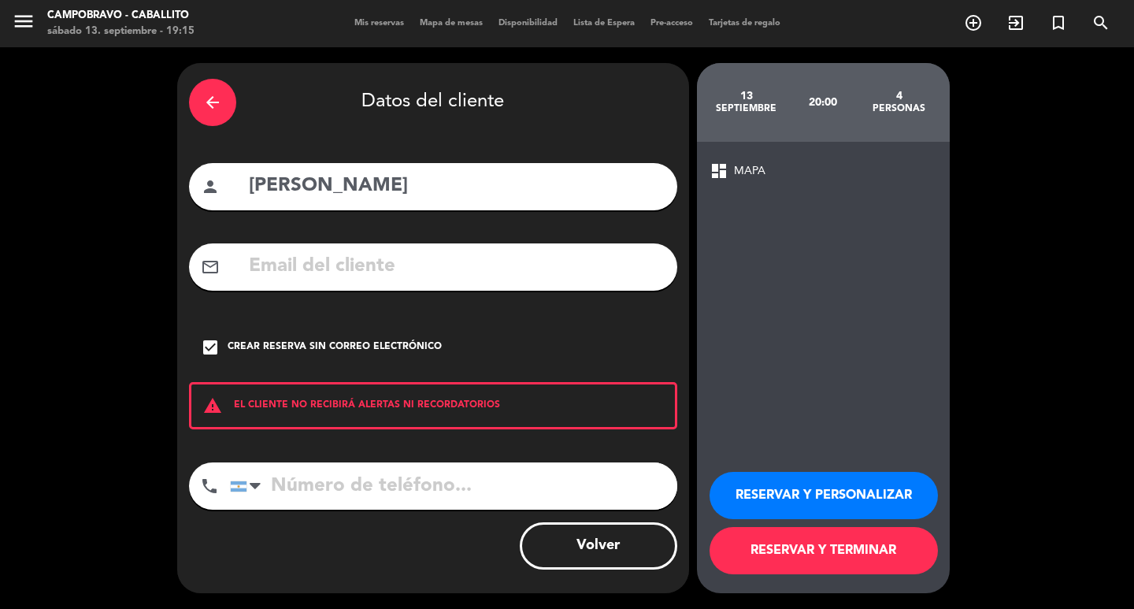
click at [835, 544] on button "RESERVAR Y TERMINAR" at bounding box center [823, 550] width 228 height 47
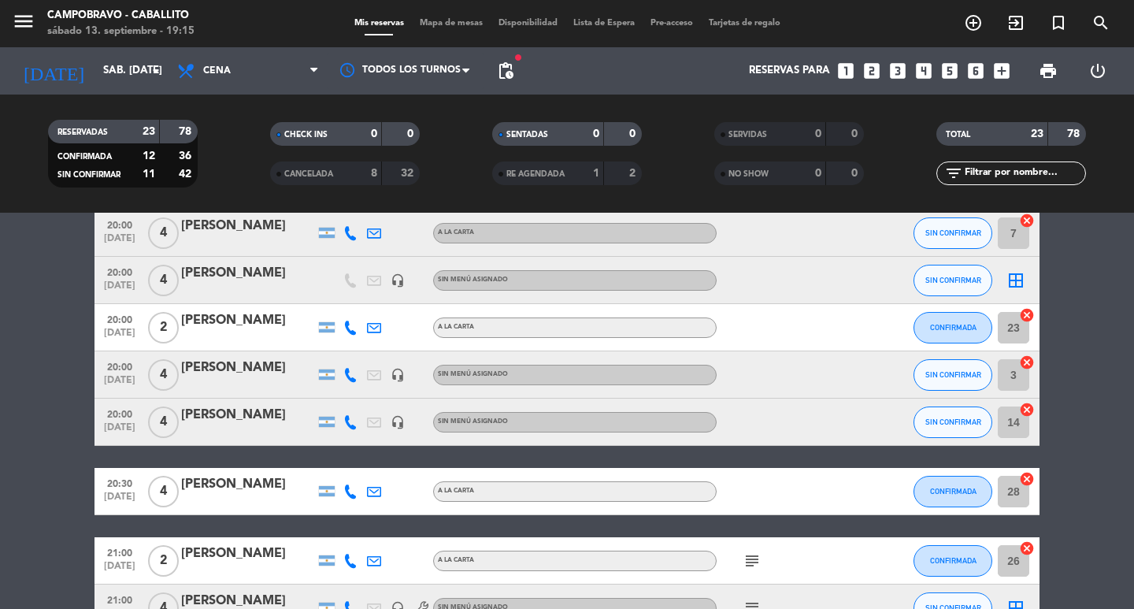
scroll to position [157, 0]
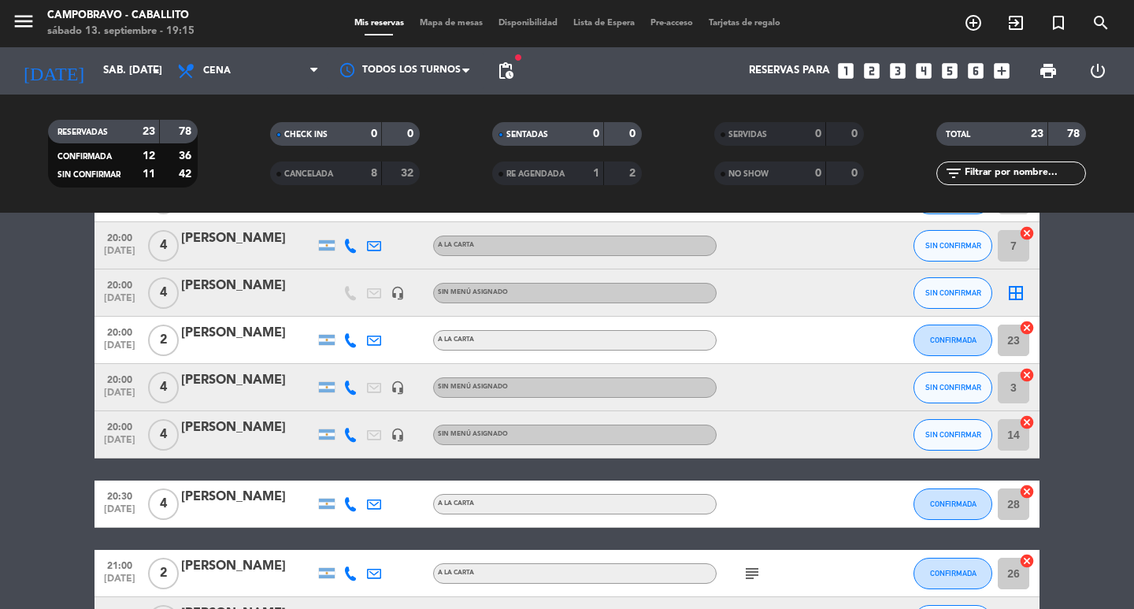
click at [1058, 64] on span "print" at bounding box center [1047, 70] width 31 height 31
click at [1046, 73] on span "print" at bounding box center [1048, 70] width 19 height 19
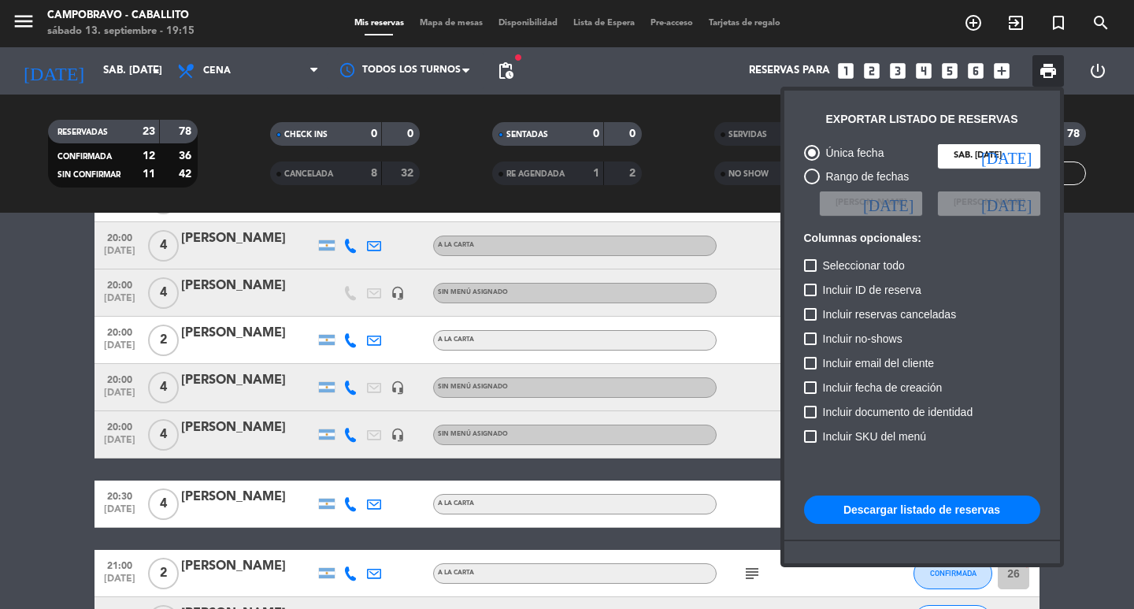
click at [867, 513] on button "Descargar listado de reservas" at bounding box center [922, 509] width 236 height 28
click at [0, 350] on div at bounding box center [567, 304] width 1134 height 609
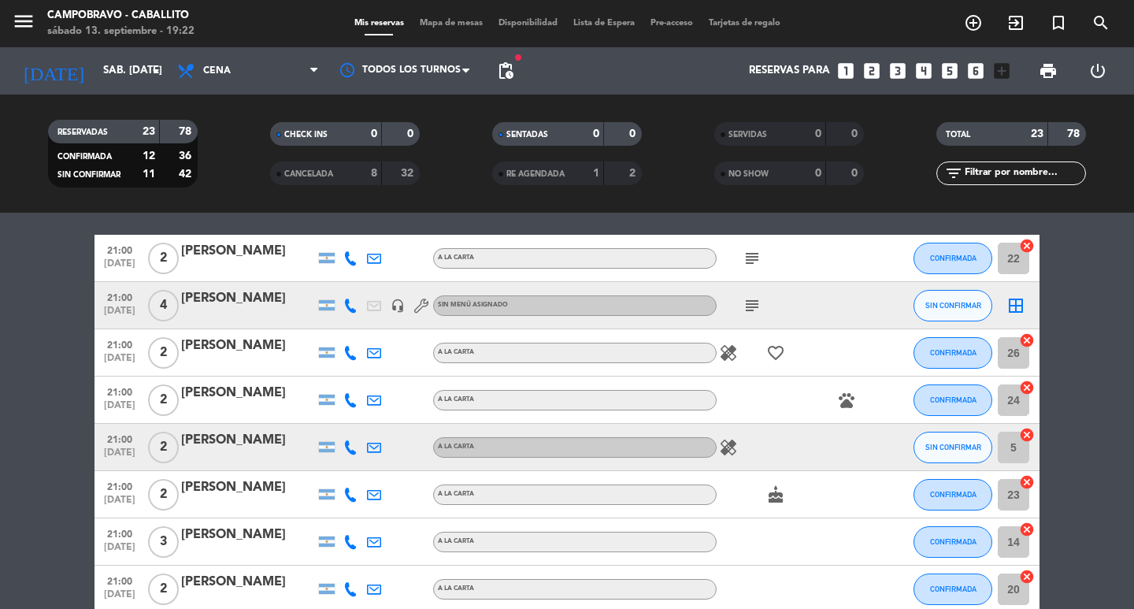
scroll to position [0, 0]
